Goal: Obtain resource: Obtain resource

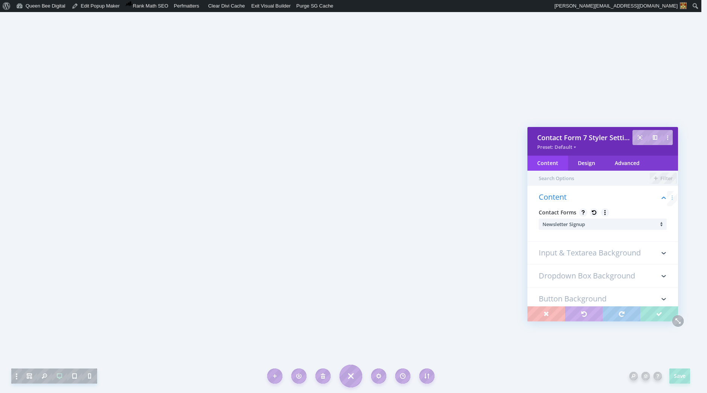
click at [609, 223] on li "Newsletter Signup" at bounding box center [605, 223] width 124 height 11
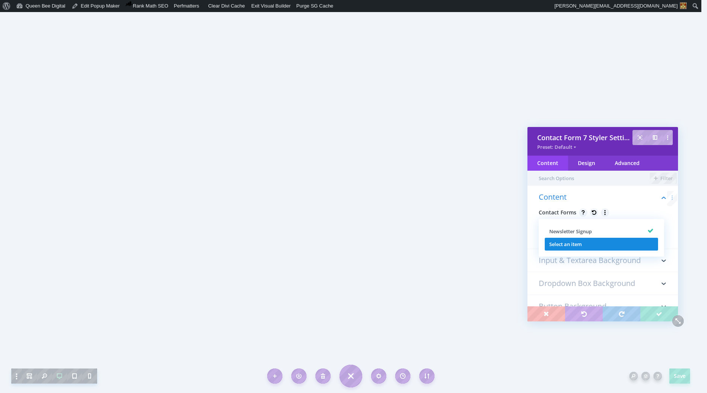
click at [584, 243] on li "Select an item" at bounding box center [601, 244] width 113 height 13
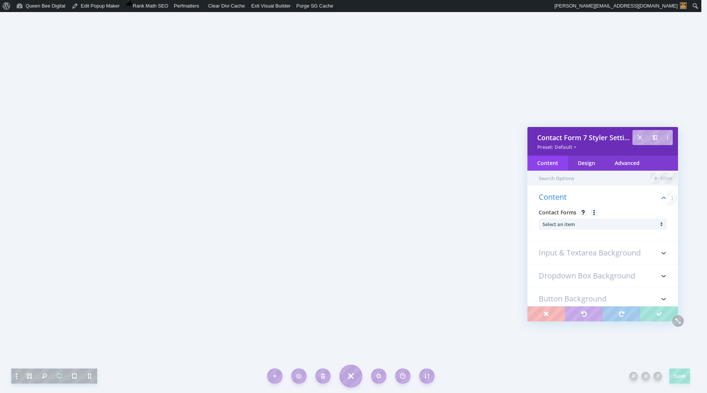
click at [594, 224] on li "Select an item" at bounding box center [605, 223] width 124 height 11
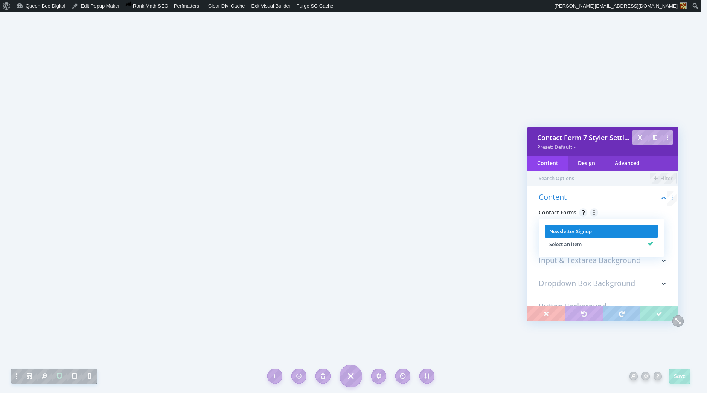
click at [588, 232] on span "Newsletter Signup" at bounding box center [571, 231] width 43 height 7
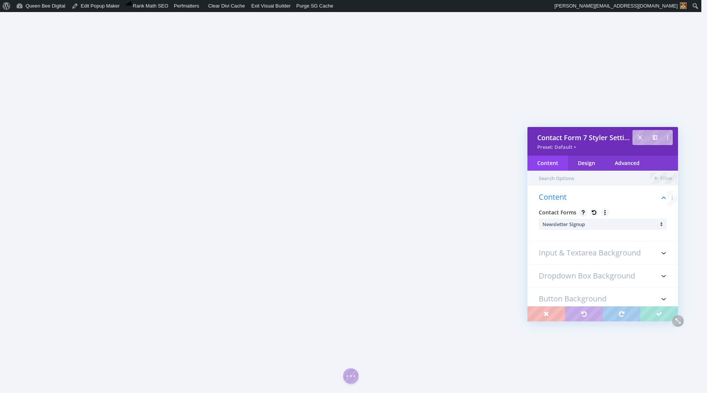
click at [589, 222] on li "Newsletter Signup" at bounding box center [605, 223] width 124 height 11
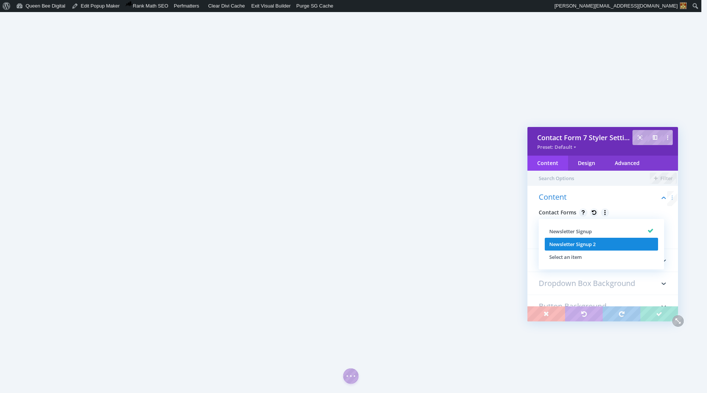
click at [591, 241] on span "Newsletter Signup 2" at bounding box center [573, 244] width 46 height 7
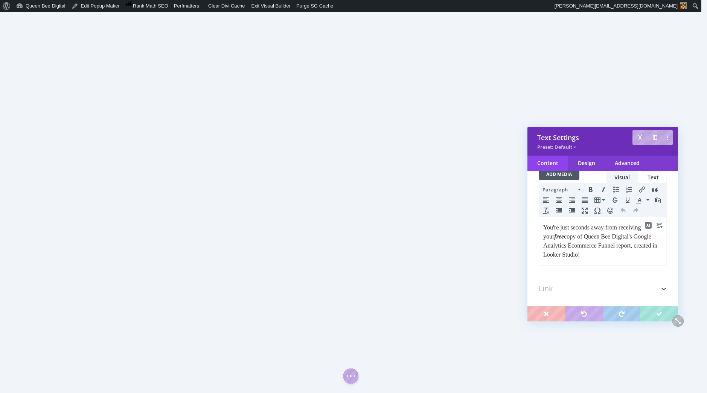
scroll to position [75, 0]
drag, startPoint x: 623, startPoint y: 243, endPoint x: 559, endPoint y: 256, distance: 65.7
click at [559, 256] on p "You're just seconds away from receiving your free copy of Queen Bee Digital's G…" at bounding box center [602, 239] width 119 height 36
click at [545, 243] on p "You're just seconds away from receiving your free copy of Queen Bee Digital's G…" at bounding box center [602, 239] width 119 height 36
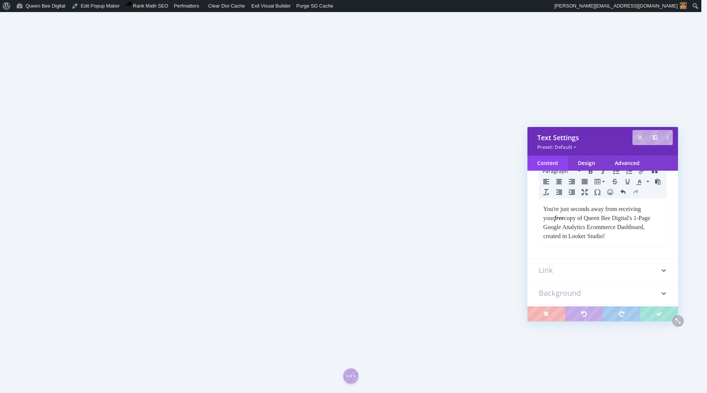
scroll to position [97, 0]
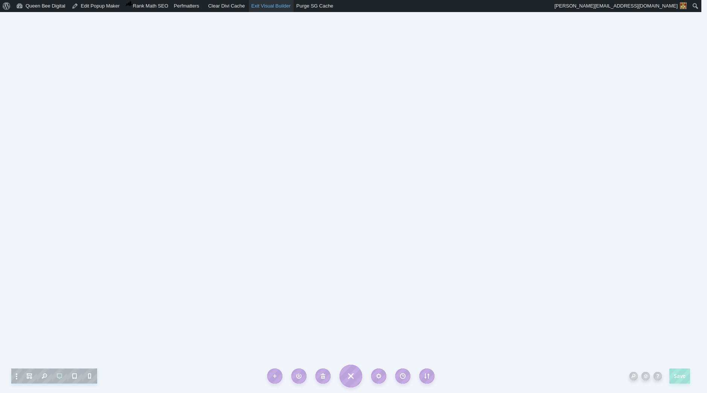
click at [276, 6] on link "Exit Visual Builder" at bounding box center [271, 6] width 45 height 12
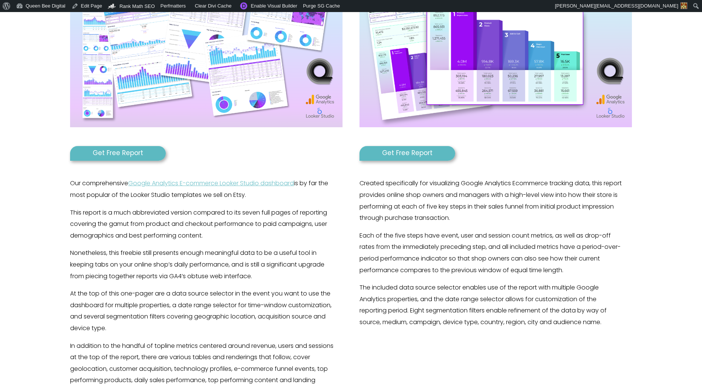
scroll to position [285, 0]
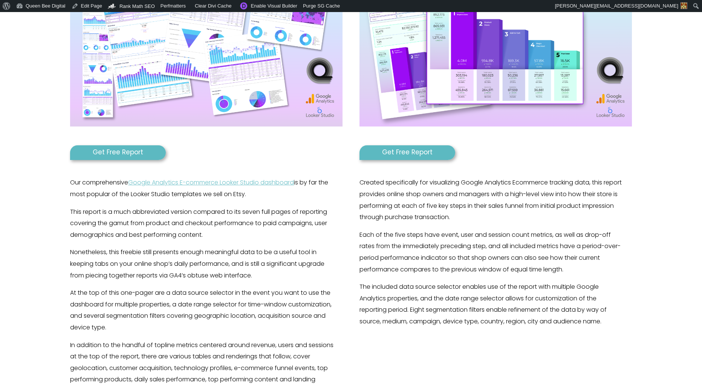
click at [124, 152] on link "Get Free Report" at bounding box center [118, 152] width 96 height 15
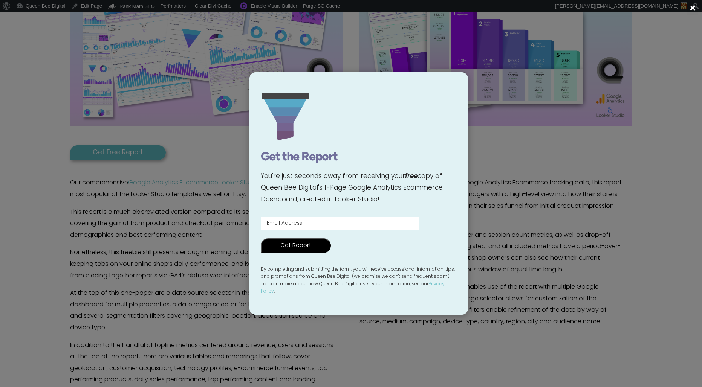
click at [294, 224] on input "Contact form" at bounding box center [340, 224] width 158 height 14
type input "[EMAIL_ADDRESS][DOMAIN_NAME]"
click at [292, 253] on input "Get Report" at bounding box center [296, 245] width 70 height 15
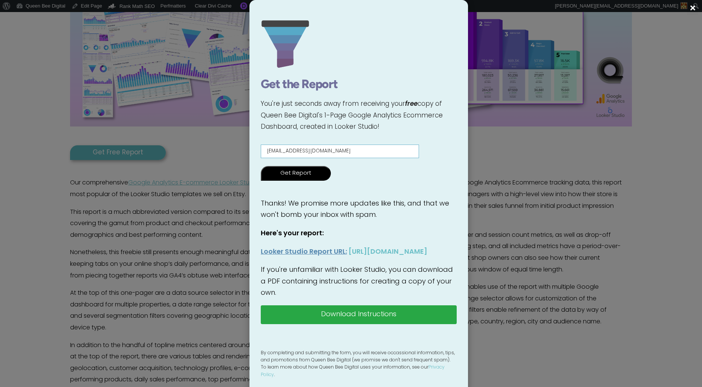
click at [383, 244] on p "Here's your report:" at bounding box center [359, 237] width 196 height 18
click at [694, 8] on span "×" at bounding box center [692, 9] width 8 height 11
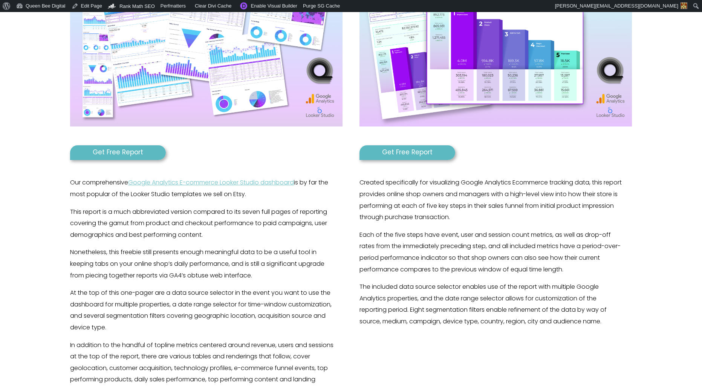
click at [121, 152] on link "Get Free Report" at bounding box center [118, 152] width 96 height 15
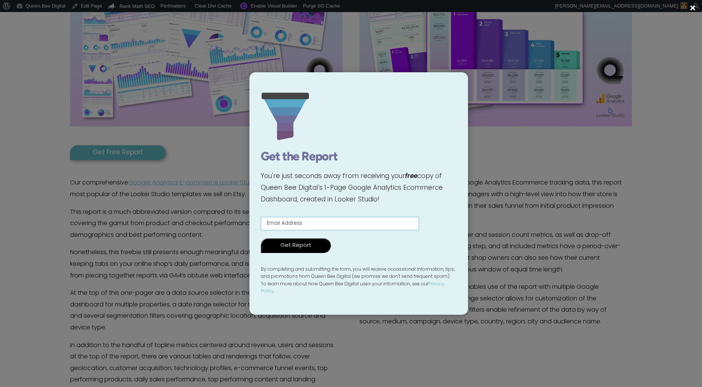
click at [310, 230] on input "Contact form" at bounding box center [340, 224] width 158 height 14
type input "testy@mctesterson.com"
click at [302, 247] on input "Get Report" at bounding box center [296, 245] width 70 height 15
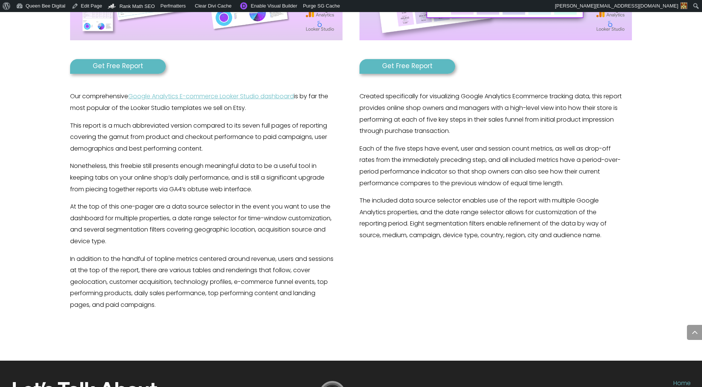
scroll to position [372, 0]
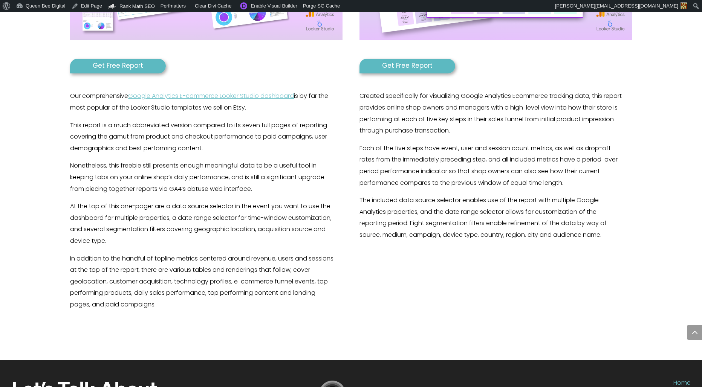
click at [124, 66] on link "Get Free Report" at bounding box center [118, 66] width 96 height 15
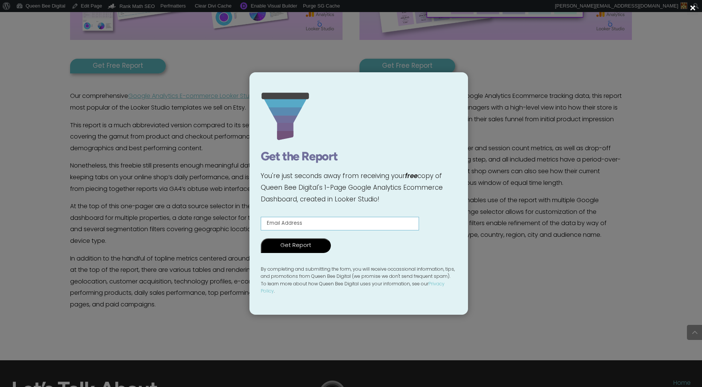
click at [366, 229] on input "Contact form" at bounding box center [340, 224] width 158 height 14
type input "[EMAIL_ADDRESS][DOMAIN_NAME]"
click at [296, 251] on input "Get Report" at bounding box center [296, 245] width 70 height 15
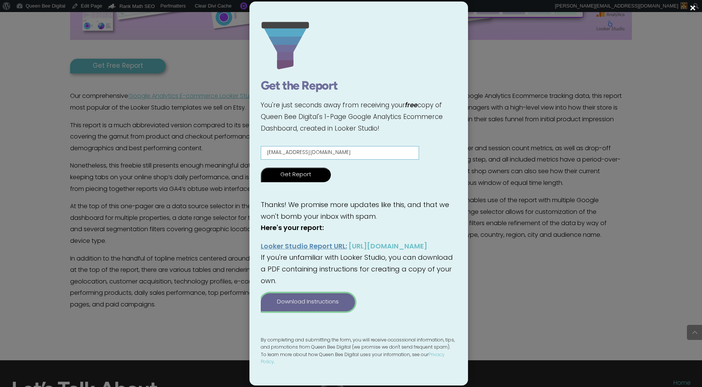
click at [321, 311] on link "Download Instructions" at bounding box center [308, 302] width 94 height 18
click at [692, 8] on span "×" at bounding box center [692, 9] width 8 height 11
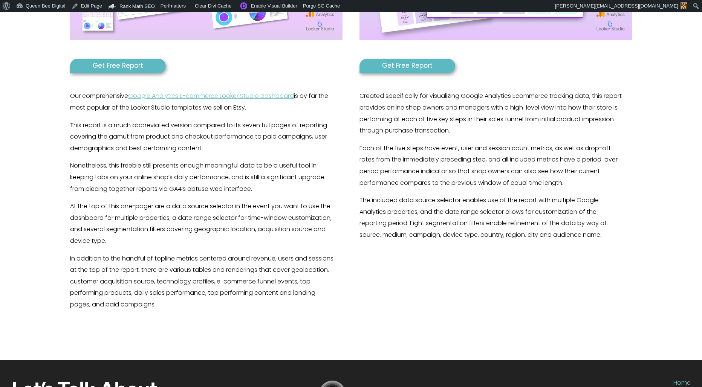
click at [410, 68] on link "Get Free Report" at bounding box center [407, 66] width 96 height 15
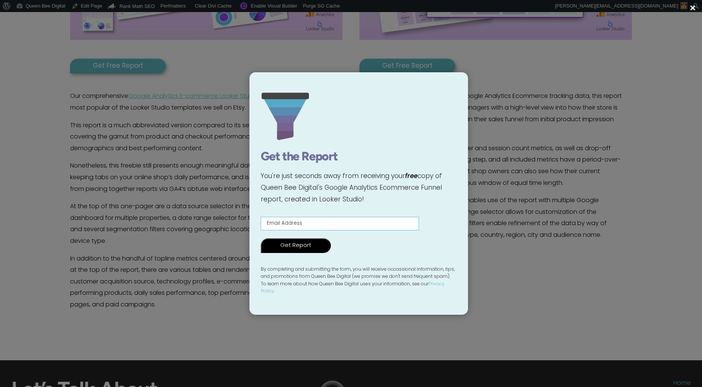
click at [519, 99] on div "× Get the Report You're just seconds away from receiving your free copy of Quee…" at bounding box center [351, 193] width 702 height 387
click at [693, 7] on span "×" at bounding box center [692, 9] width 8 height 11
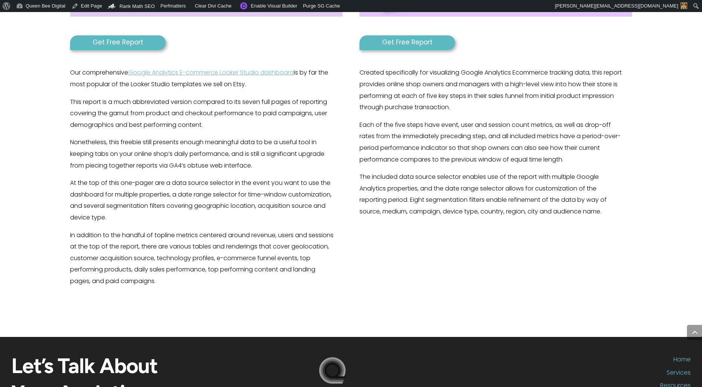
scroll to position [396, 0]
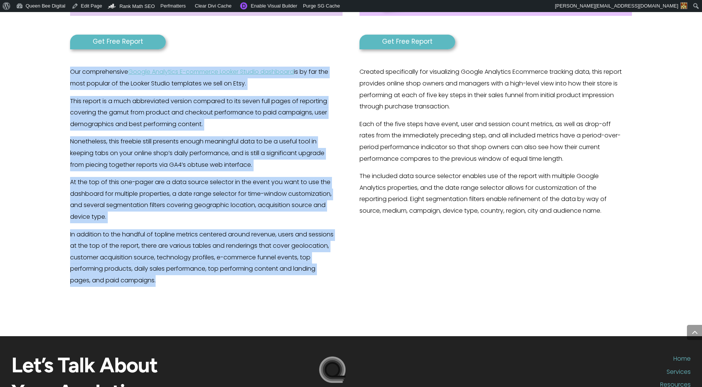
drag, startPoint x: 70, startPoint y: 70, endPoint x: 226, endPoint y: 277, distance: 259.0
click at [226, 277] on div "Our comprehensive Google Analytics E-commerce Looker Studio dashboard is by far…" at bounding box center [202, 177] width 264 height 220
copy div "Lor ipsumdolorsit Ametco Adipiscin E-seddoeiu Tempor Incidi utlaboree do ma ali…"
